Goal: Check status: Check status

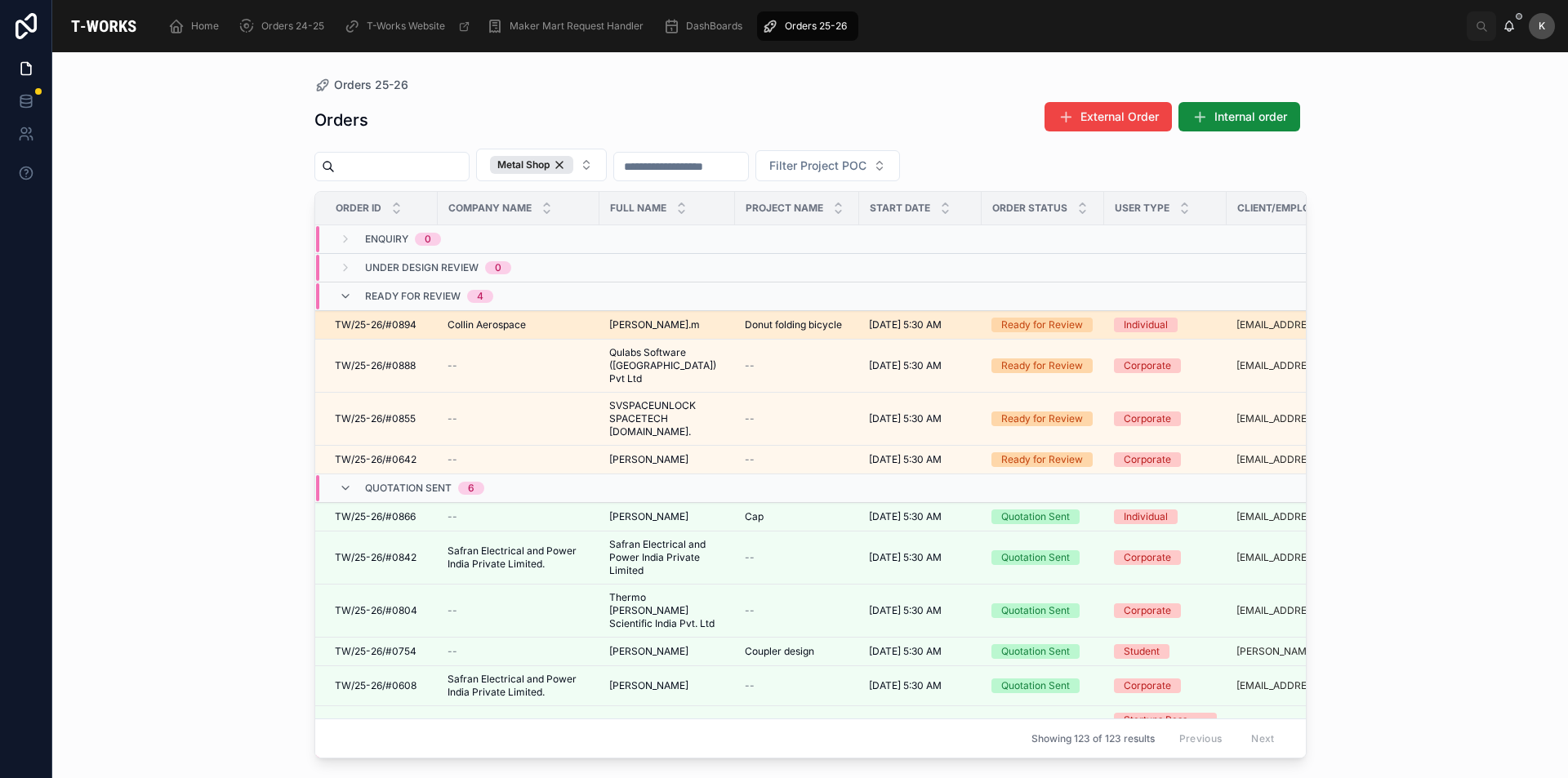
click at [487, 325] on span "Collin Aerospace" at bounding box center [486, 325] width 78 height 13
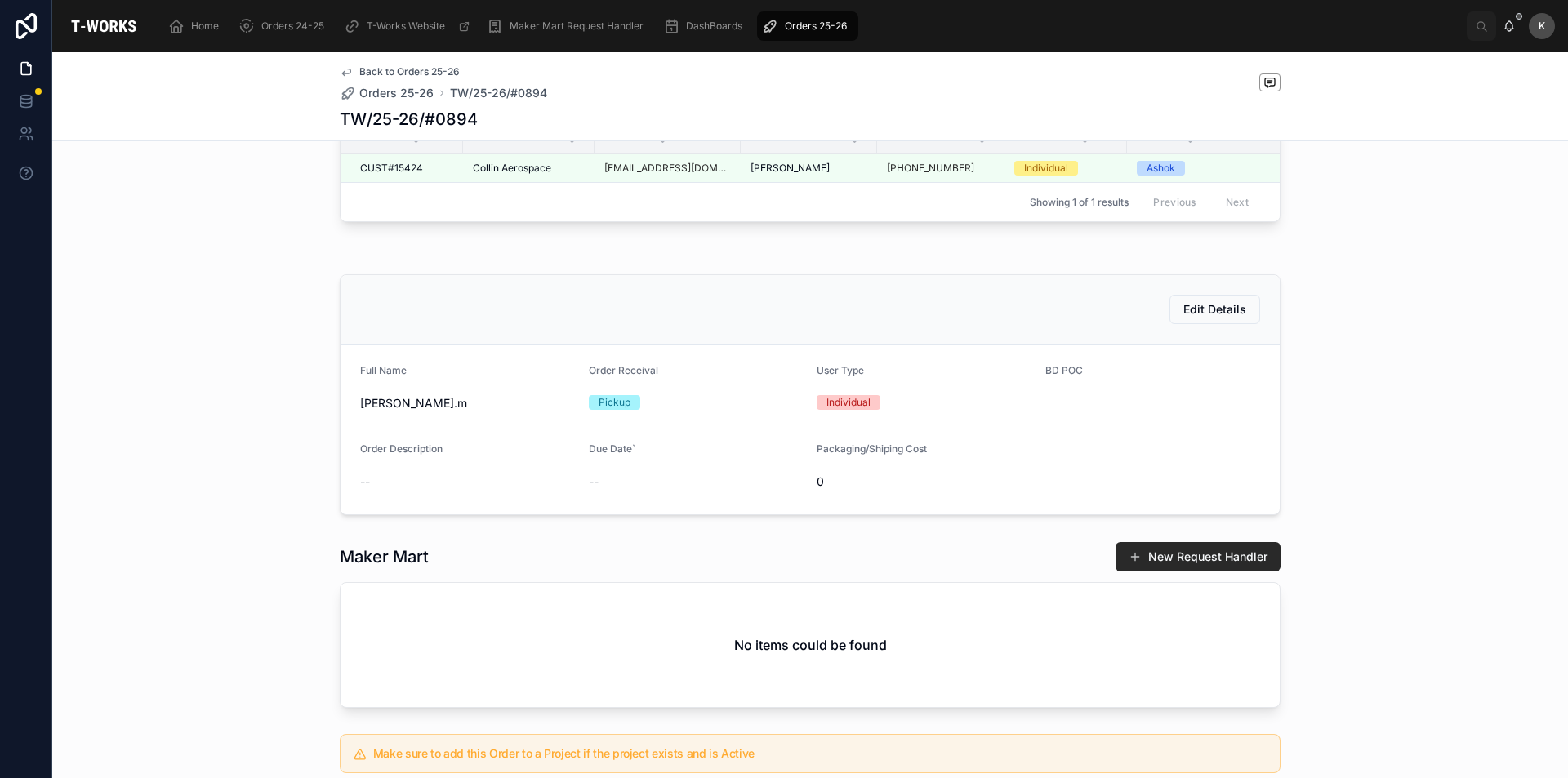
scroll to position [477, 0]
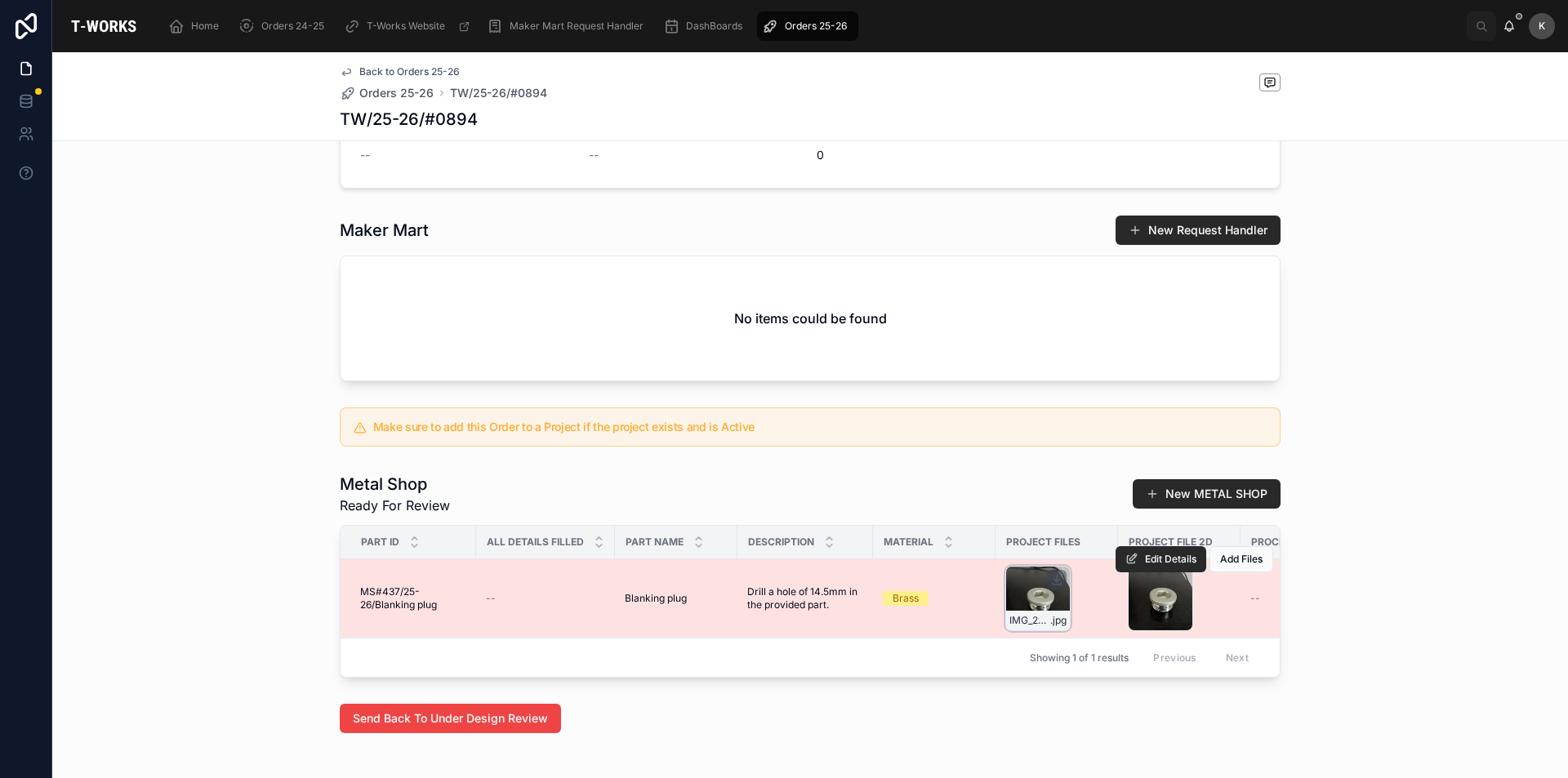
click at [1014, 612] on div "IMG_20250909_102047 .jpg" at bounding box center [1037, 598] width 66 height 66
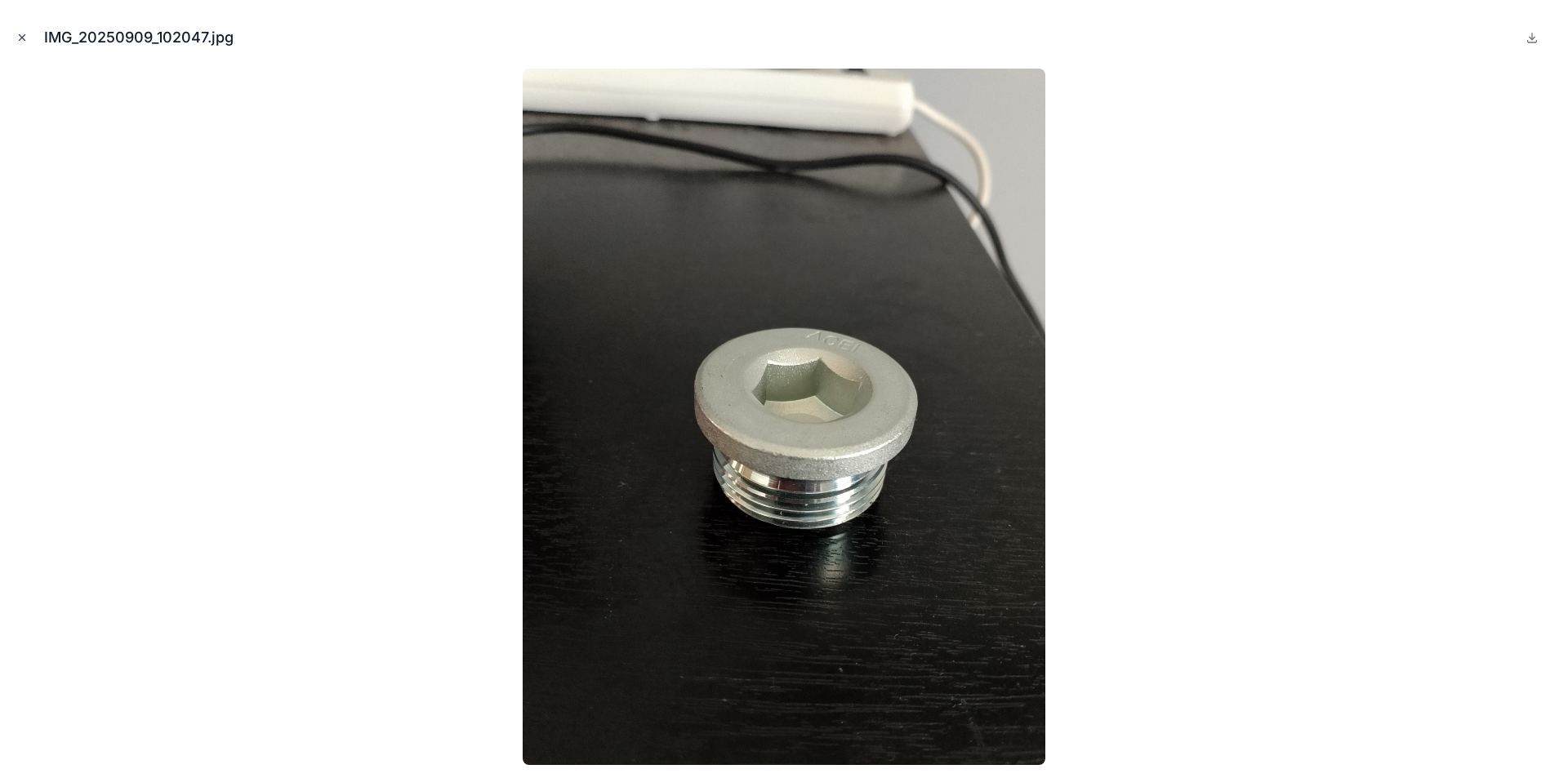
click at [20, 32] on icon "Close modal" at bounding box center [22, 37] width 11 height 11
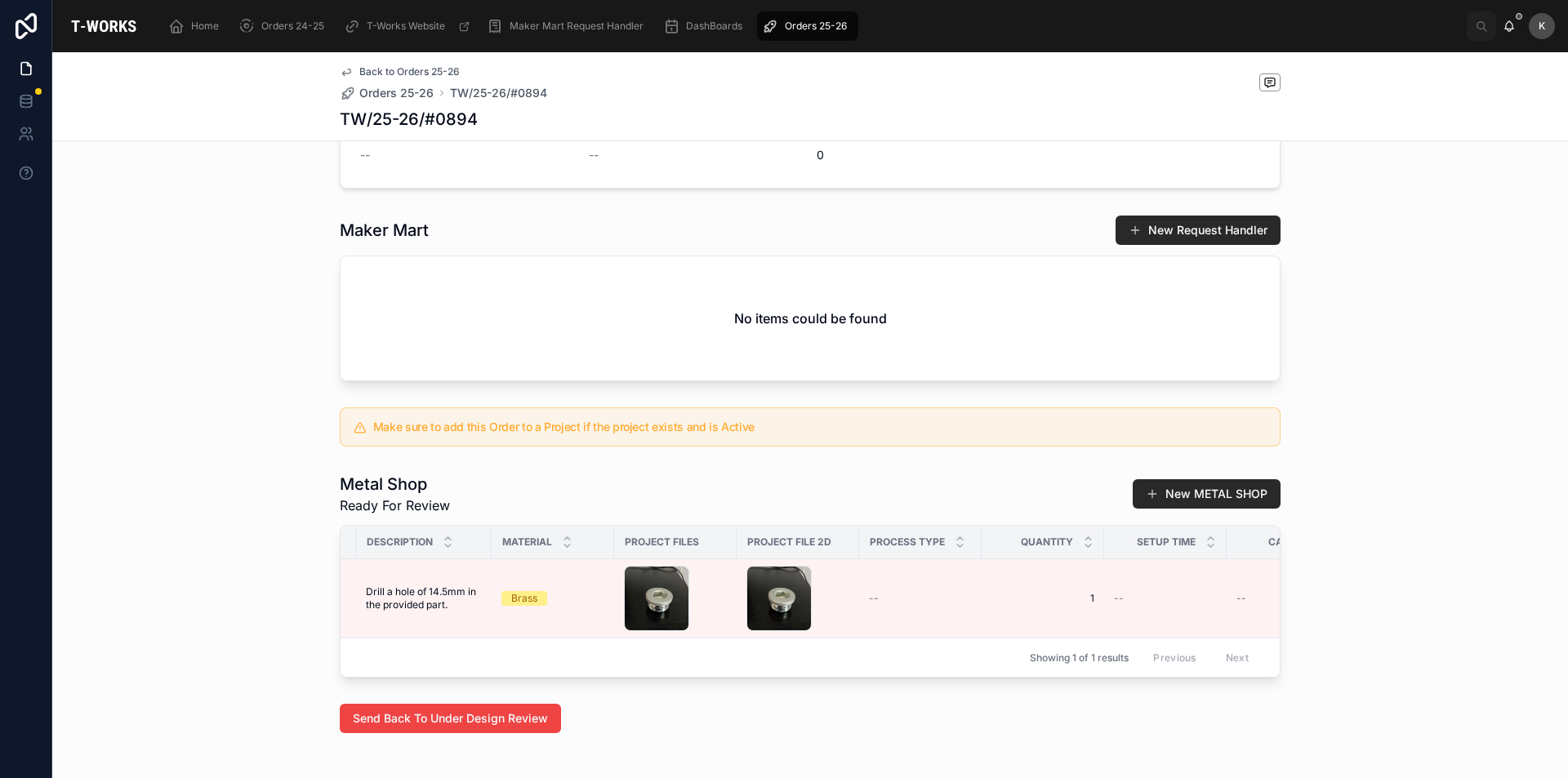
scroll to position [0, 391]
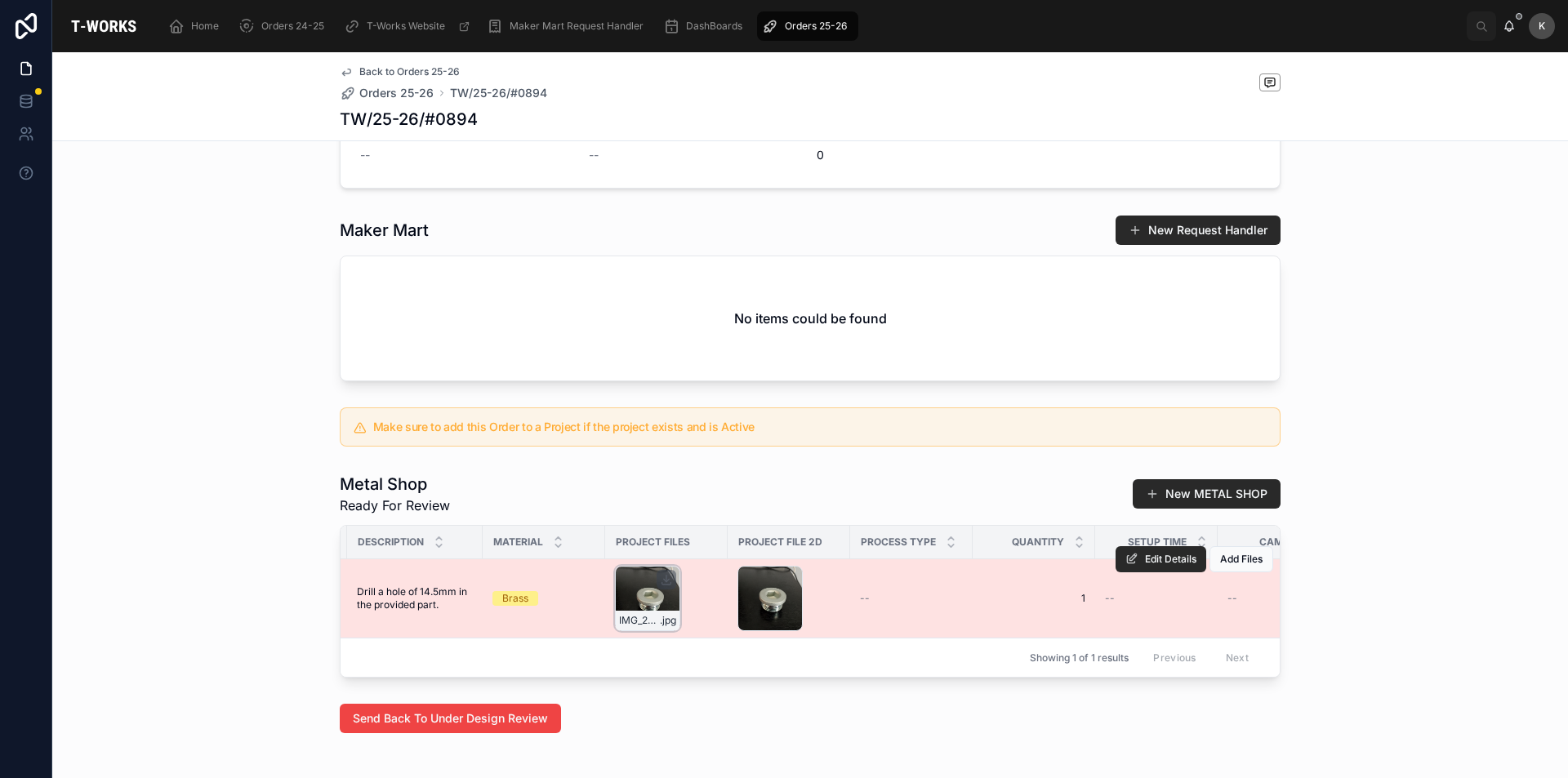
click at [647, 619] on div "IMG_20250909_102047 .jpg" at bounding box center [647, 598] width 66 height 66
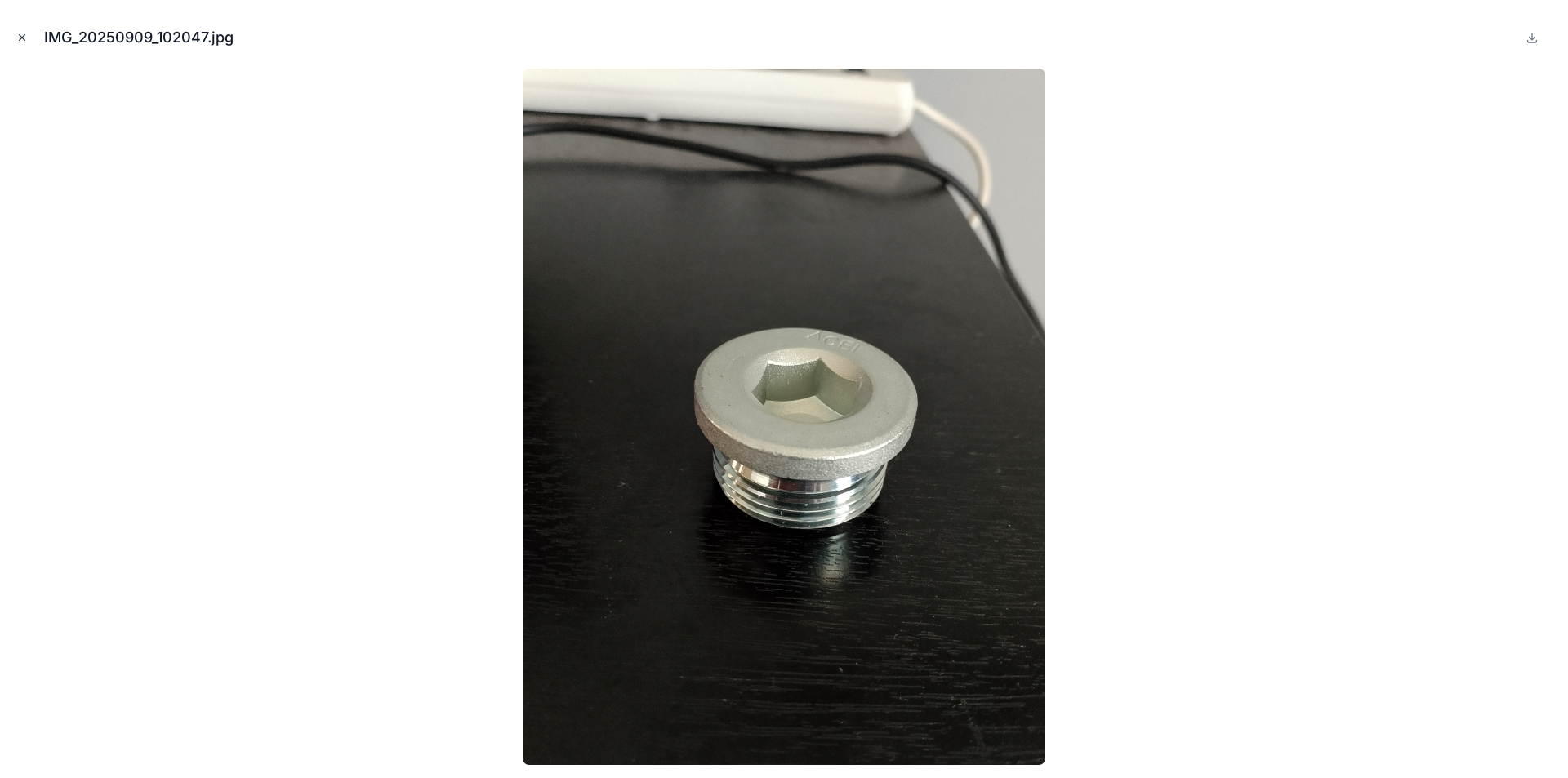
click at [18, 32] on icon "Close modal" at bounding box center [22, 37] width 11 height 11
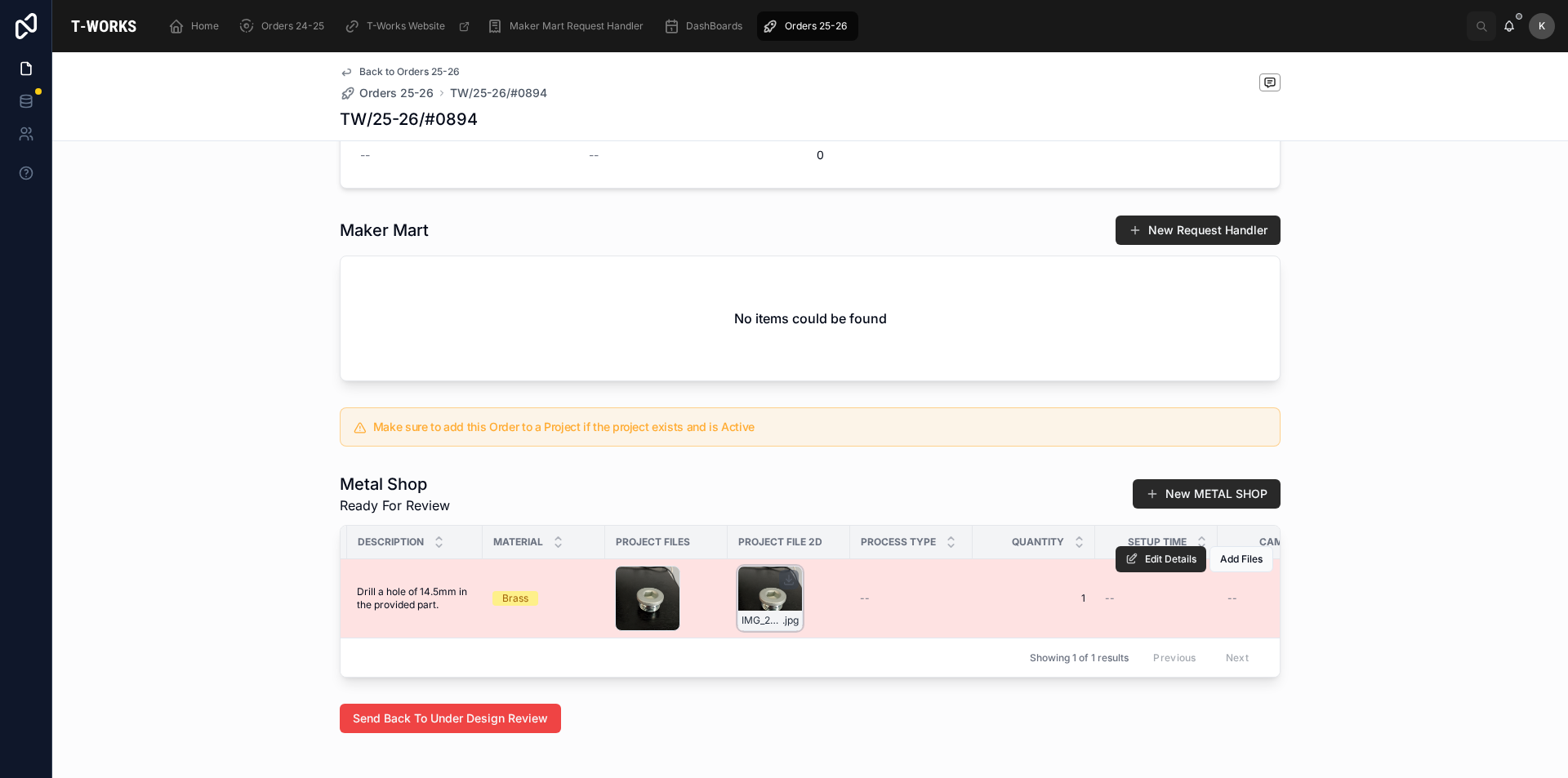
click at [766, 610] on div "IMG_20250909_102047 .jpg" at bounding box center [770, 598] width 66 height 66
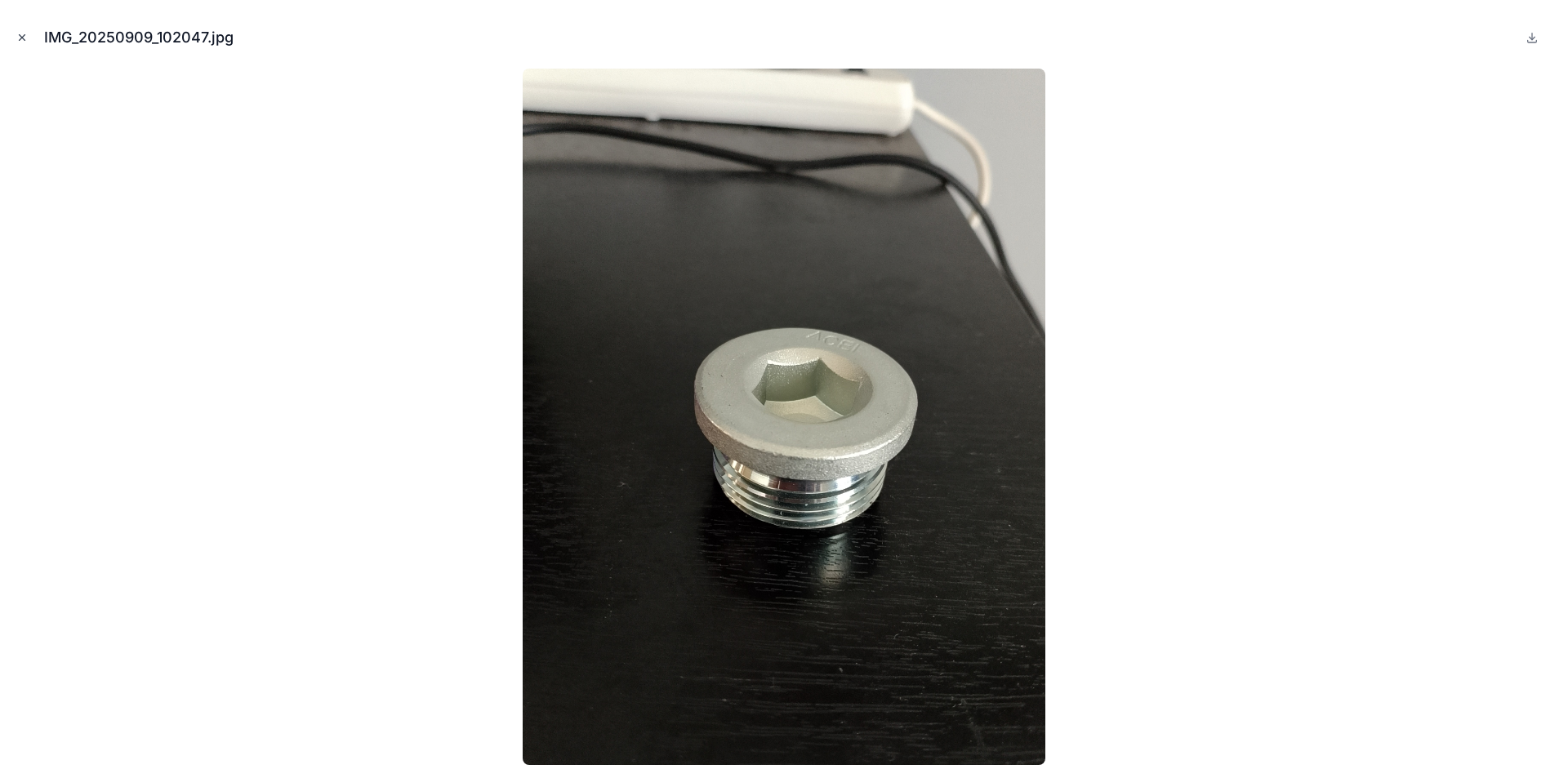
click at [23, 37] on icon "Close modal" at bounding box center [22, 38] width 6 height 6
